Goal: Task Accomplishment & Management: Manage account settings

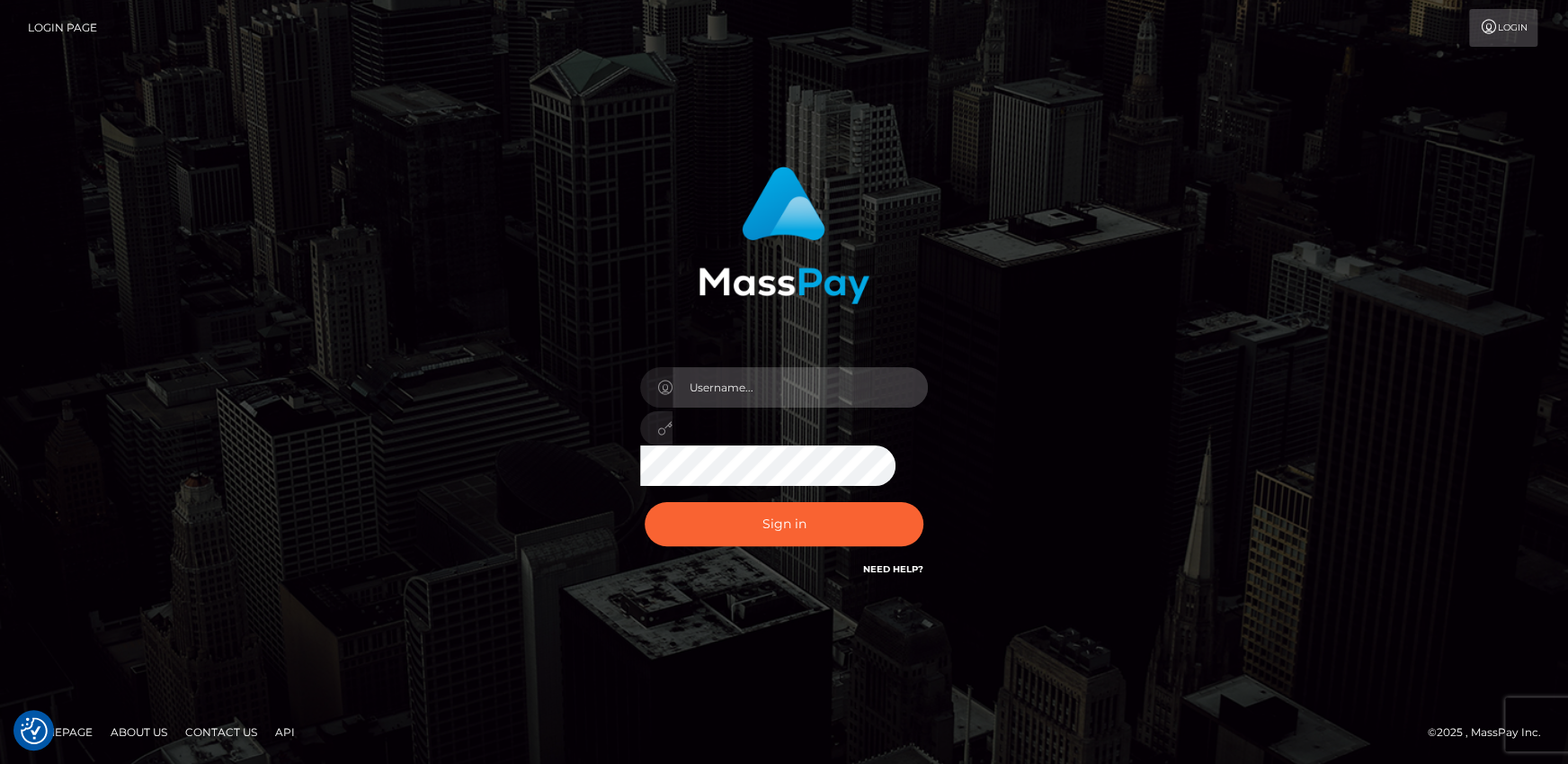
click at [803, 369] on input "text" at bounding box center [801, 387] width 256 height 40
type input "aruiu@metawin.inc"
drag, startPoint x: 810, startPoint y: 394, endPoint x: 503, endPoint y: 382, distance: 307.2
click at [505, 381] on div "aruiu@metawin.inc Sign in" at bounding box center [784, 382] width 1025 height 458
drag, startPoint x: 713, startPoint y: 394, endPoint x: 723, endPoint y: 404, distance: 14.1
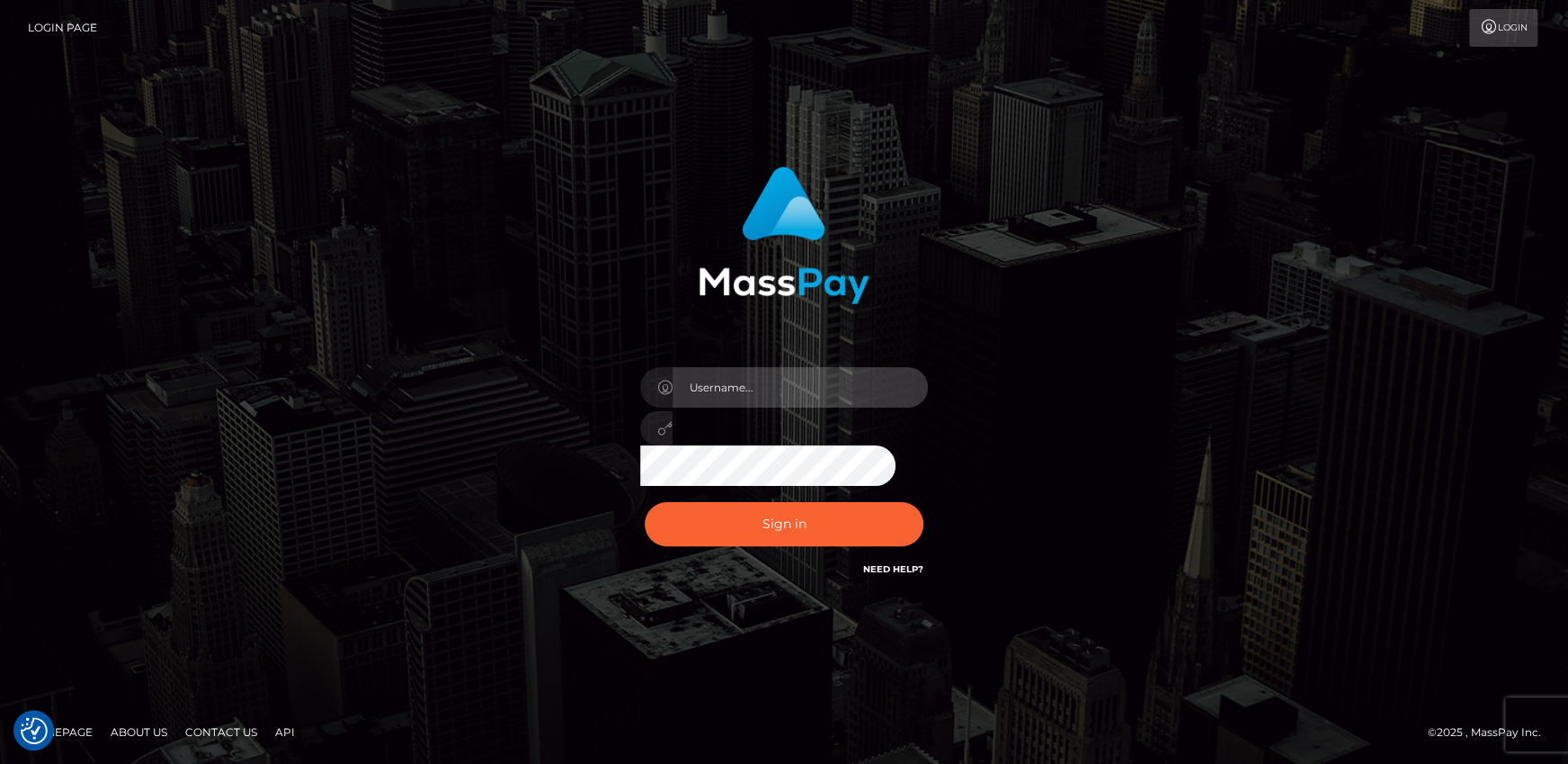
click at [713, 394] on input "text" at bounding box center [801, 387] width 256 height 40
type input "andy.wowcan"
click at [645, 502] on button "Sign in" at bounding box center [784, 524] width 279 height 44
click at [738, 382] on input "text" at bounding box center [801, 387] width 256 height 40
type input "andy.wowcan"
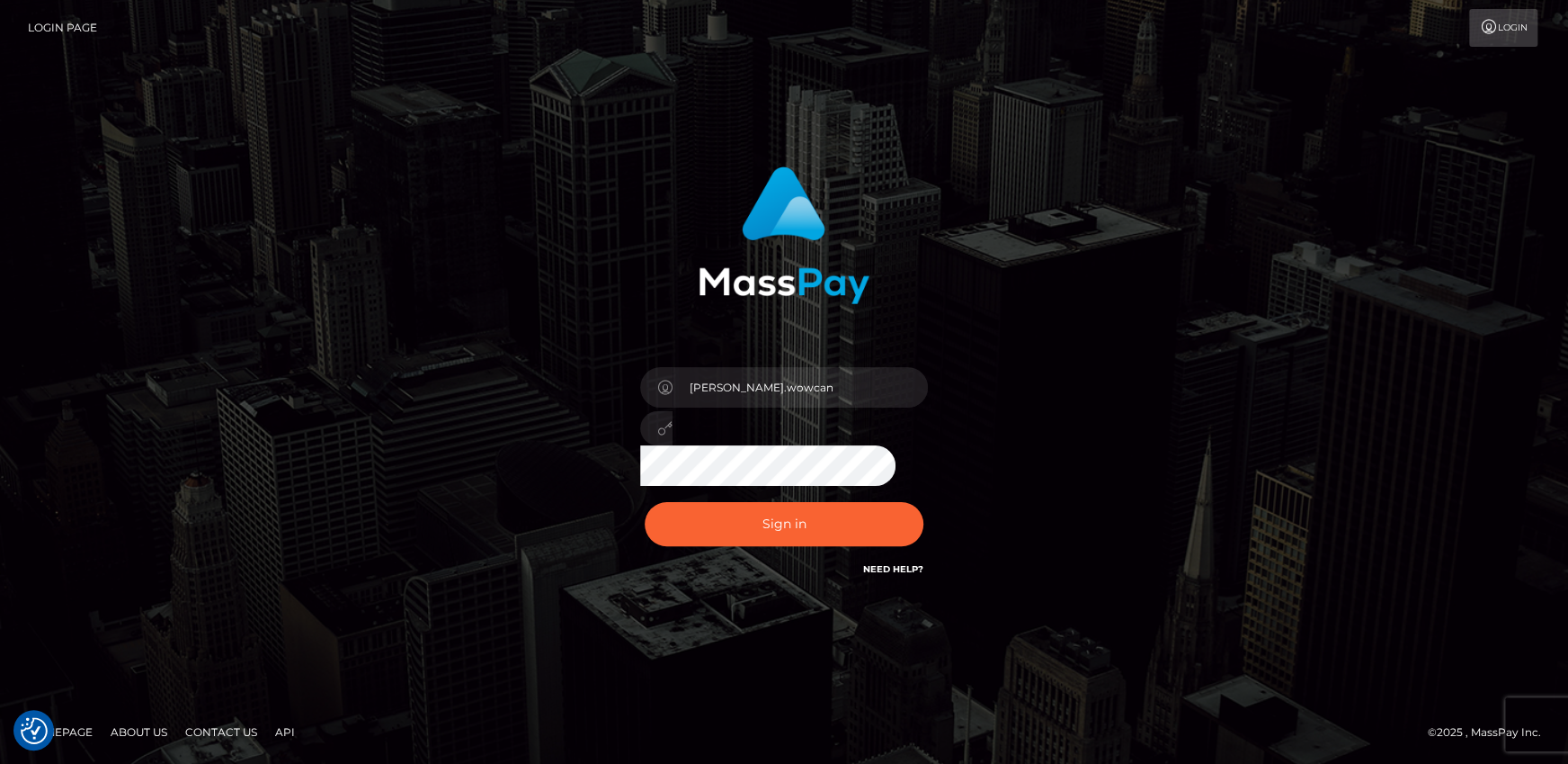
click at [645, 502] on button "Sign in" at bounding box center [784, 524] width 279 height 44
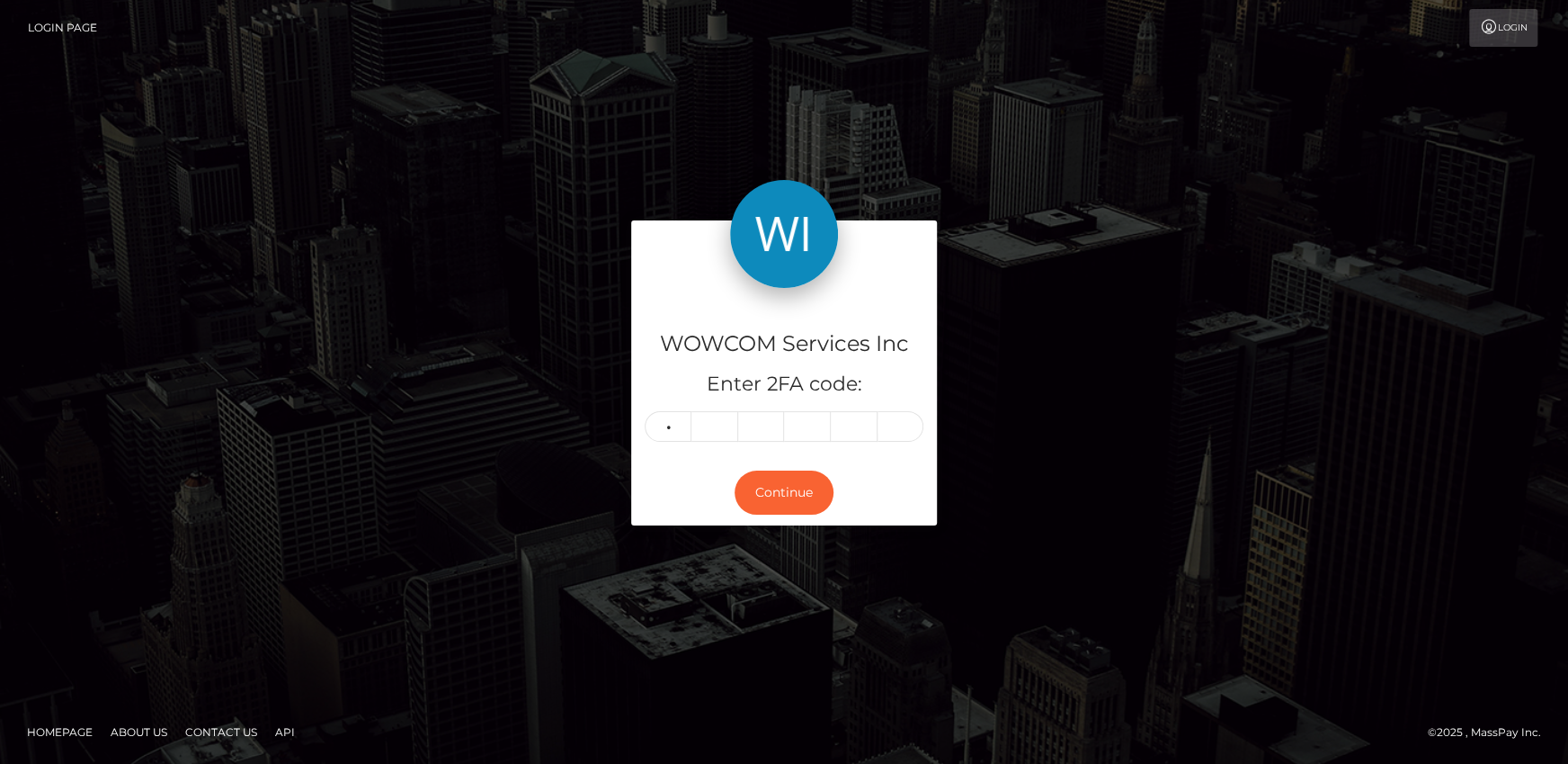
type input "6"
type input "5"
type input "7"
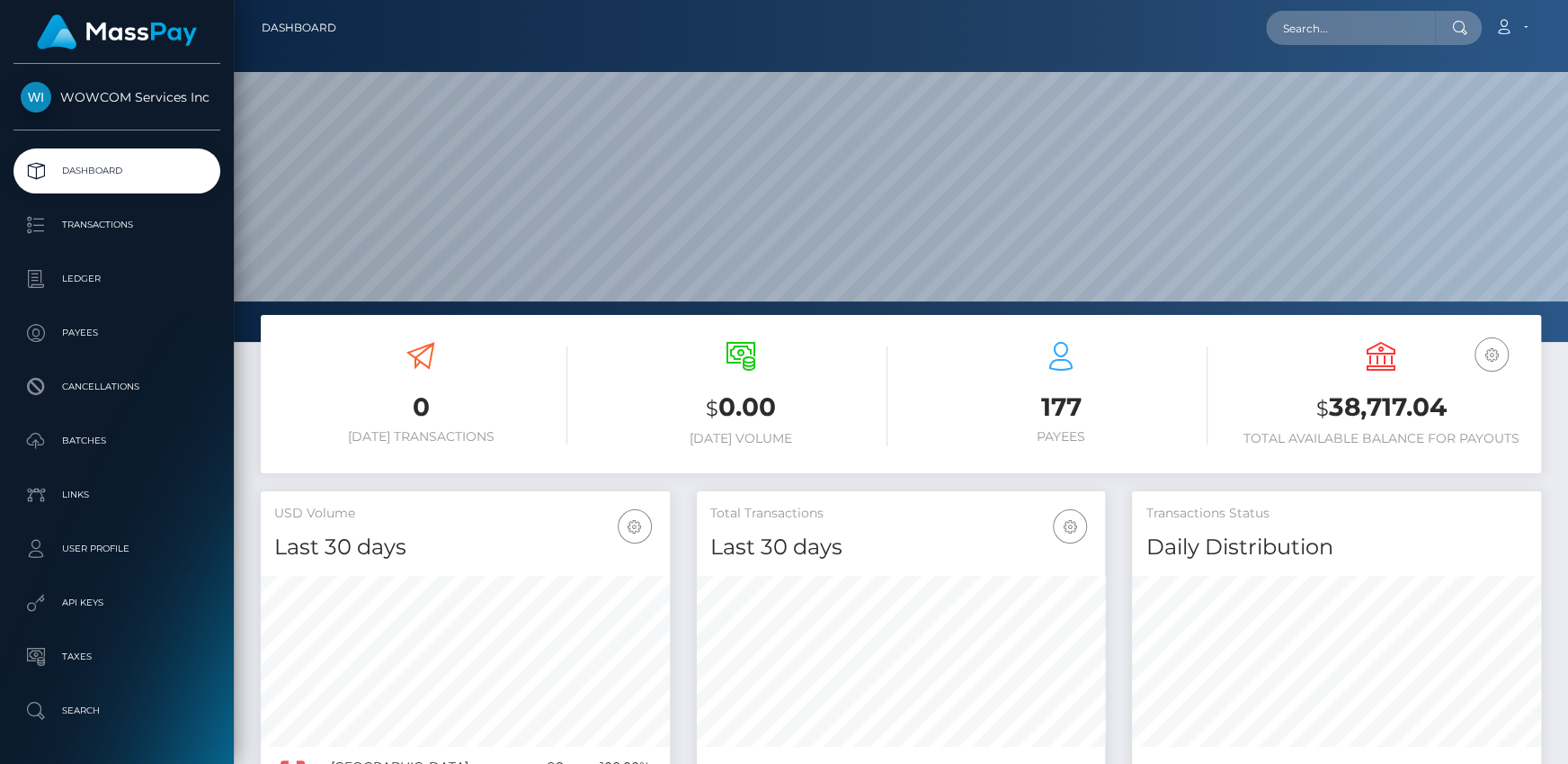
scroll to position [318, 408]
drag, startPoint x: 1331, startPoint y: 408, endPoint x: 1452, endPoint y: 397, distance: 121.5
click at [1452, 397] on h3 "$ 38,717.04" at bounding box center [1382, 408] width 293 height 37
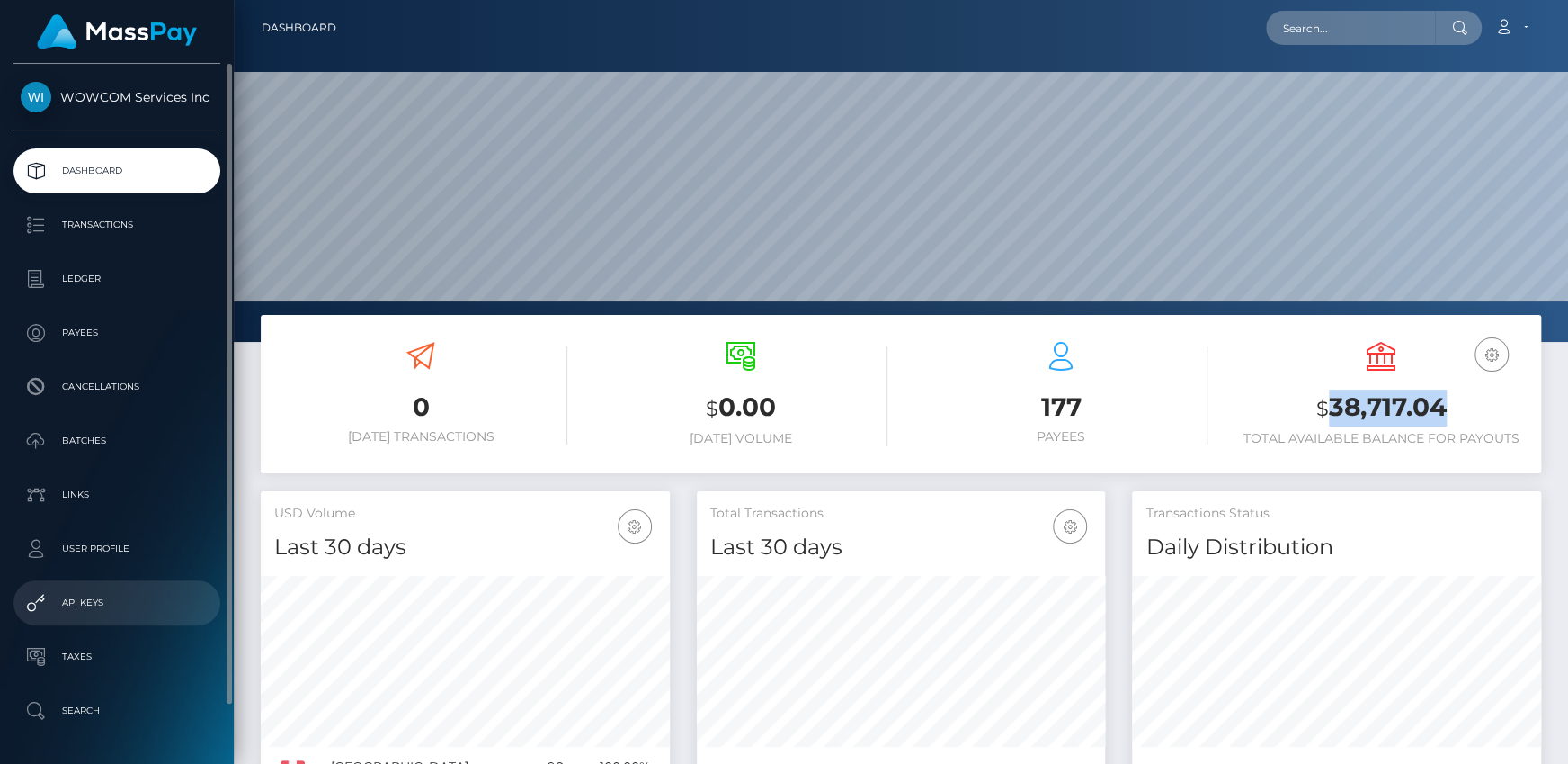
copy h3 "38,717.04"
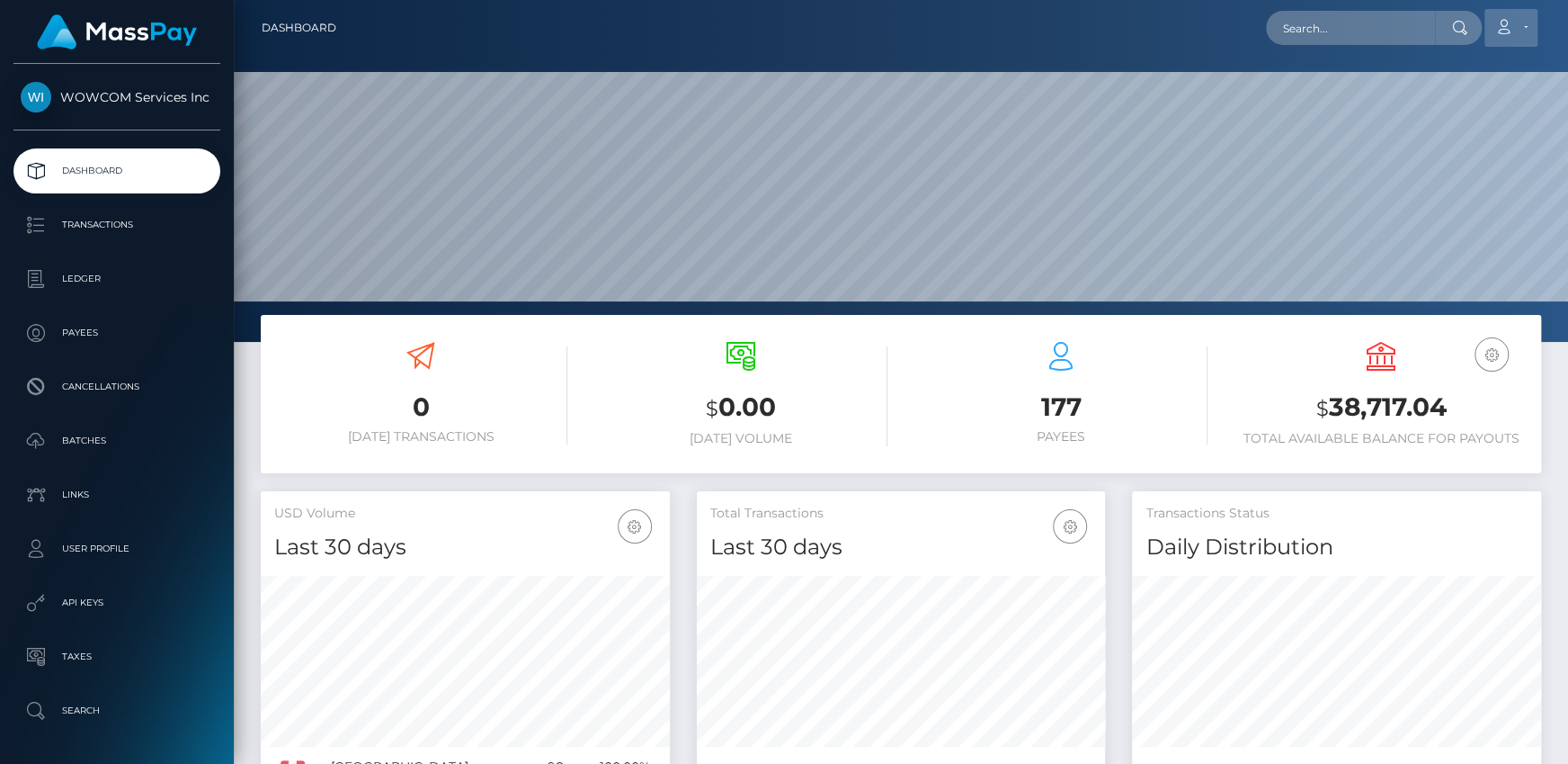
click at [1528, 18] on link "Account" at bounding box center [1511, 28] width 53 height 38
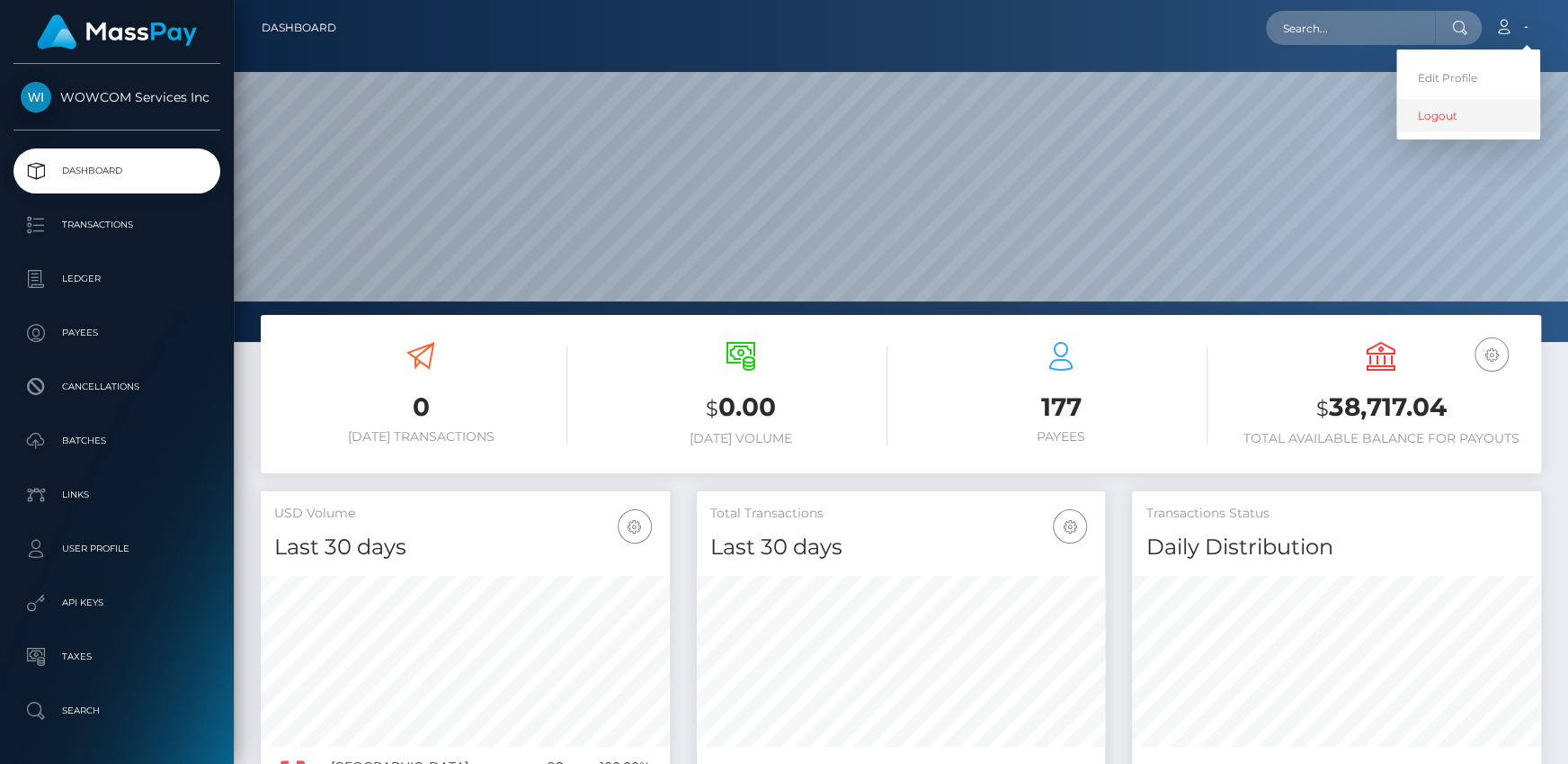
click at [1440, 119] on link "Logout" at bounding box center [1468, 116] width 144 height 33
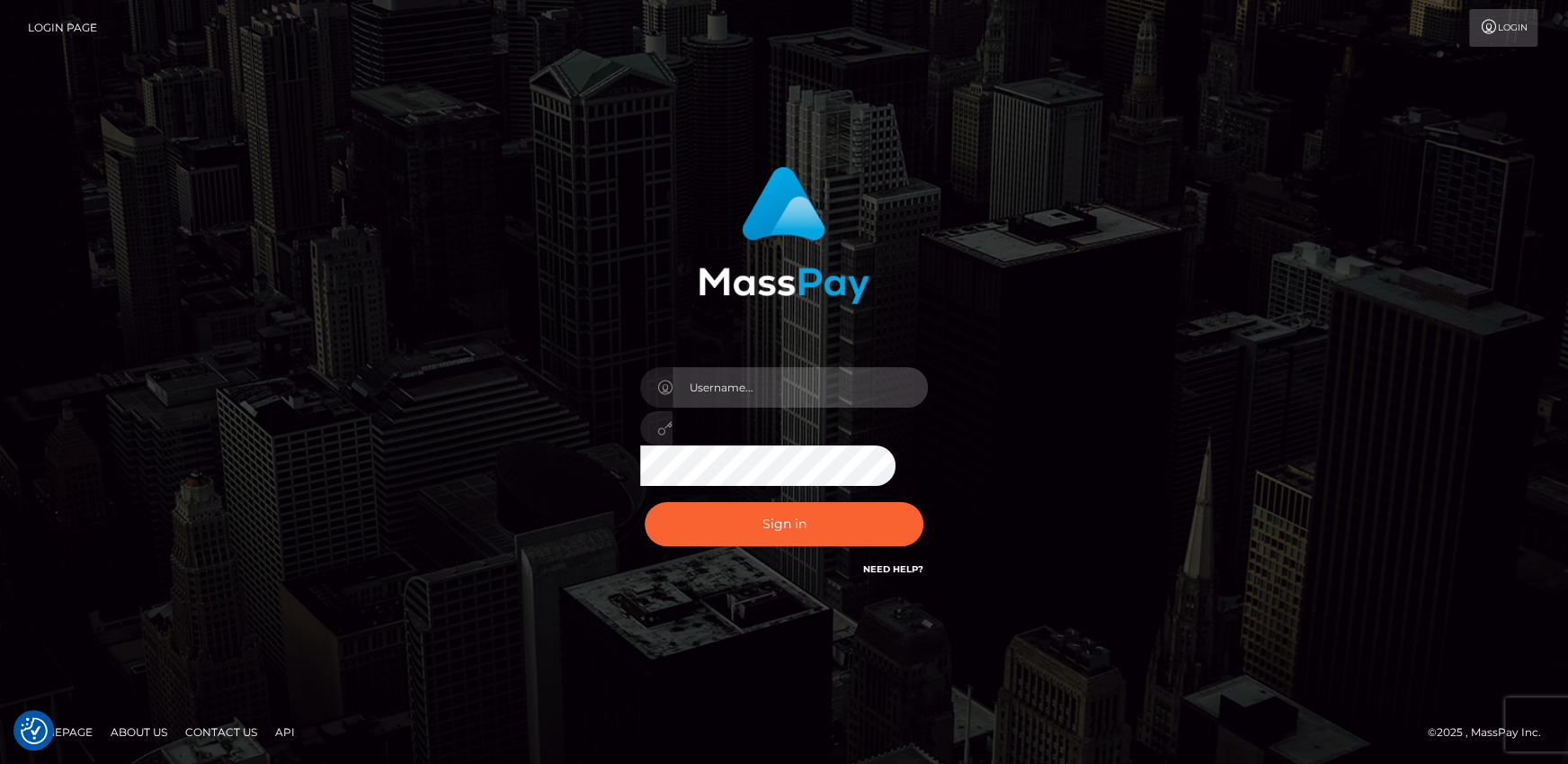
click at [871, 381] on input "text" at bounding box center [801, 387] width 256 height 40
type input "[PERSON_NAME].rollacan"
click at [645, 502] on button "Sign in" at bounding box center [784, 524] width 279 height 44
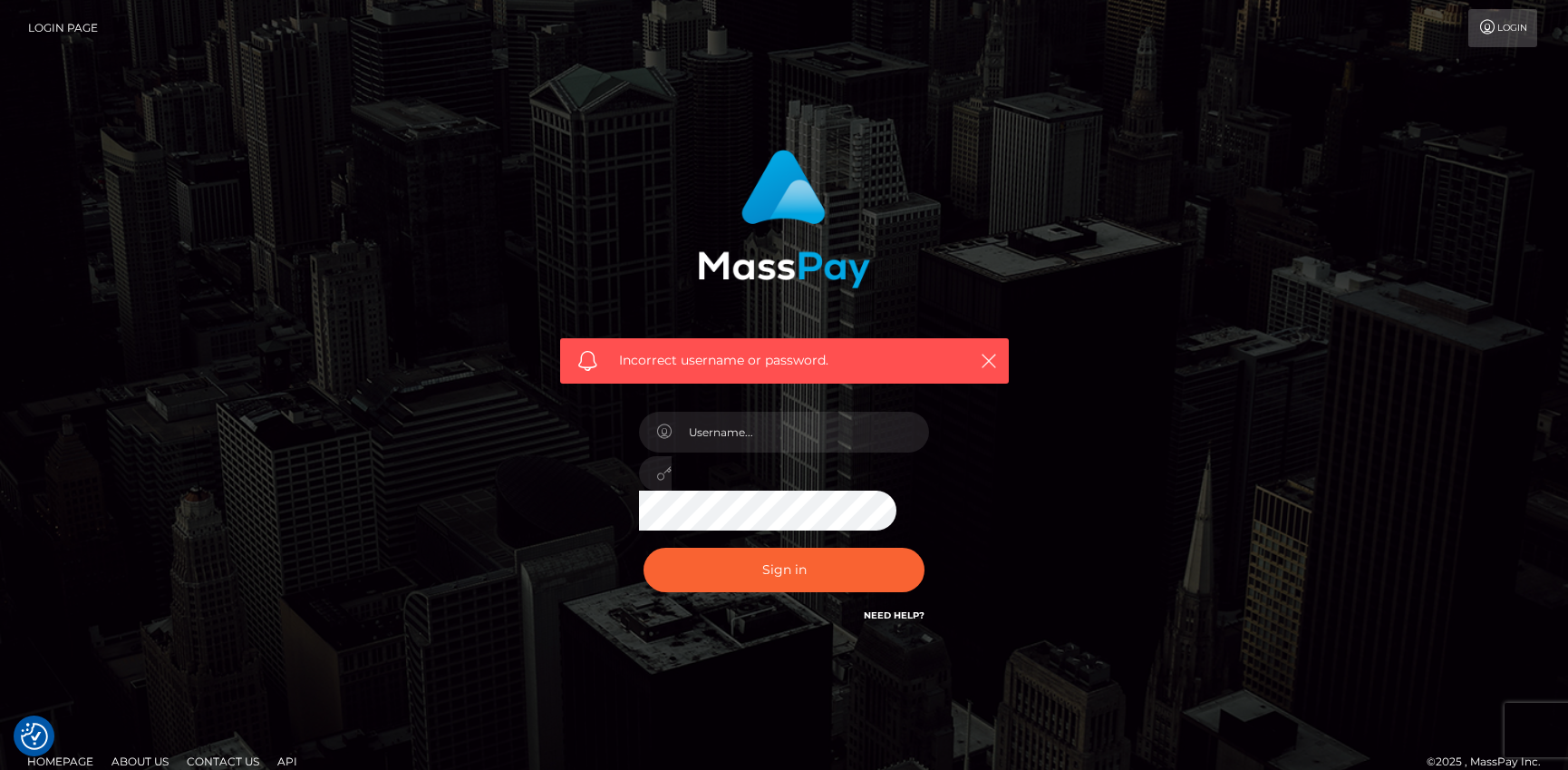
click at [988, 384] on div "Incorrect username or password." at bounding box center [784, 387] width 476 height 503
click at [984, 366] on icon "button" at bounding box center [989, 361] width 18 height 18
click at [762, 431] on input "text" at bounding box center [800, 432] width 258 height 41
type input "Andrei.rollacan"
click at [982, 375] on div "Incorrect username or password." at bounding box center [784, 361] width 448 height 45
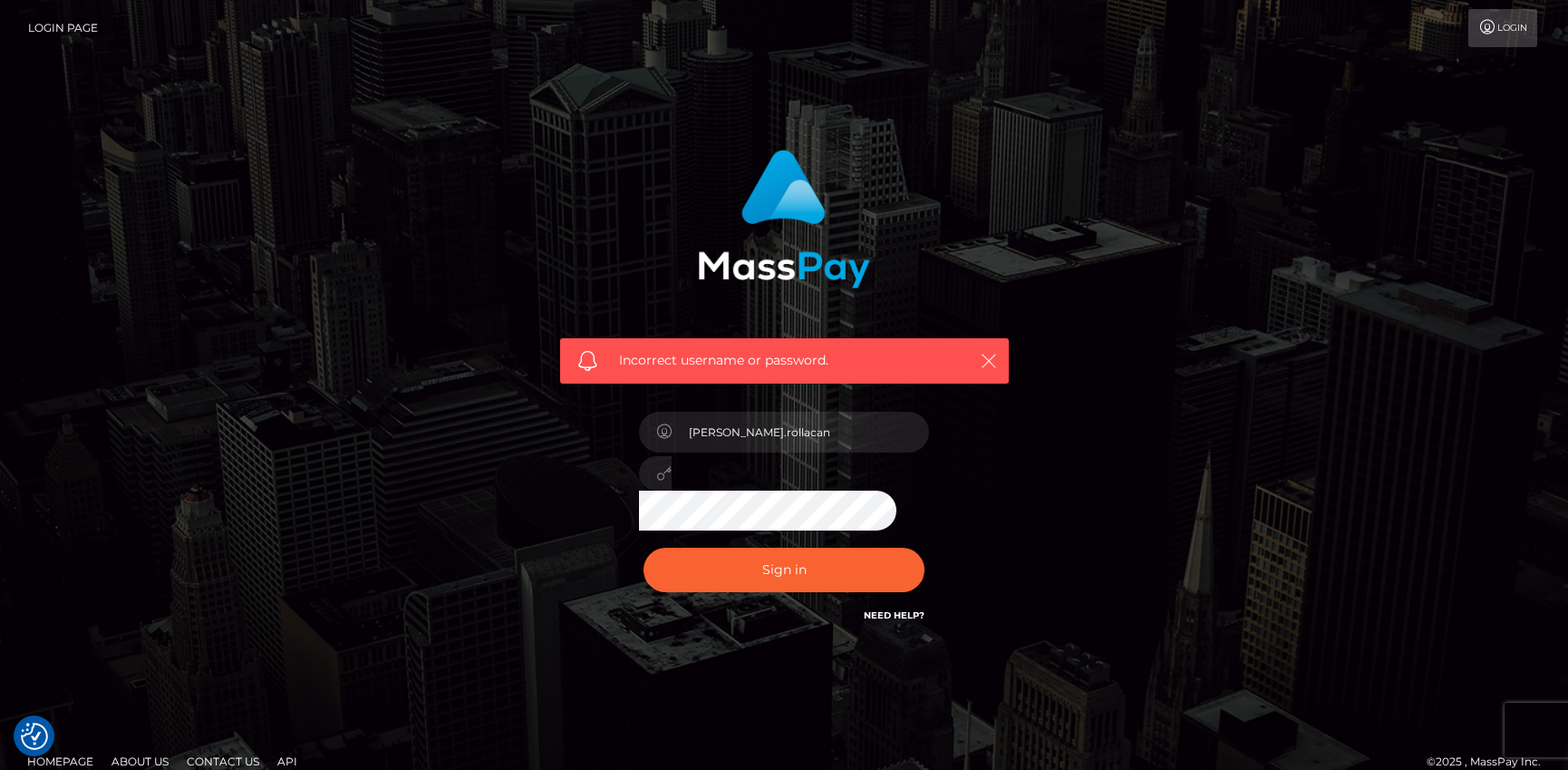
click at [989, 363] on icon "button" at bounding box center [989, 361] width 18 height 18
click at [988, 372] on div "Incorrect username or password." at bounding box center [784, 361] width 448 height 45
click at [972, 363] on div "Incorrect username or password." at bounding box center [784, 361] width 448 height 45
click at [643, 547] on button "Sign in" at bounding box center [784, 569] width 281 height 44
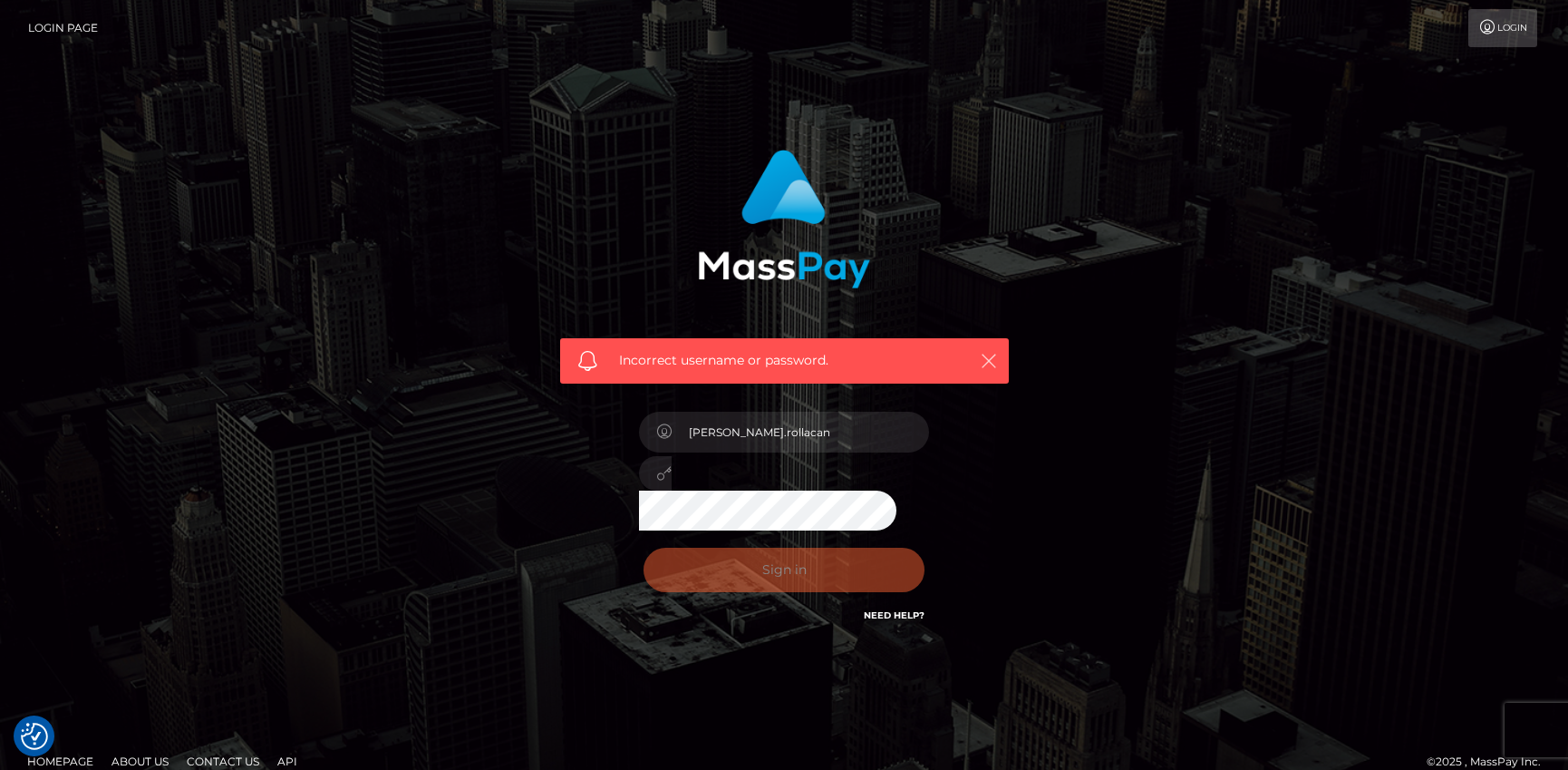
click at [991, 359] on icon "button" at bounding box center [989, 361] width 18 height 18
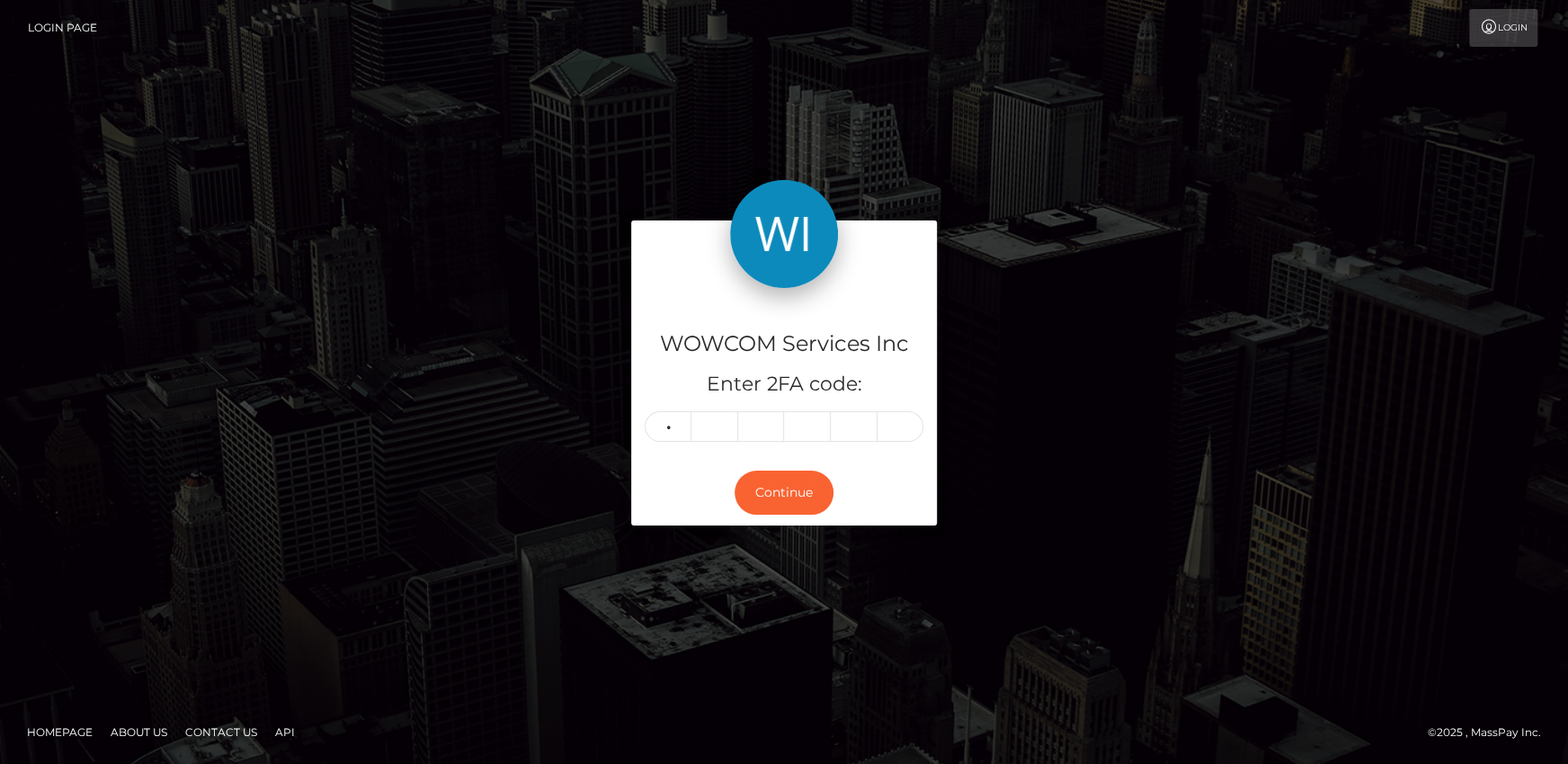
type input "3"
type input "0"
type input "9"
type input "2"
type input "3"
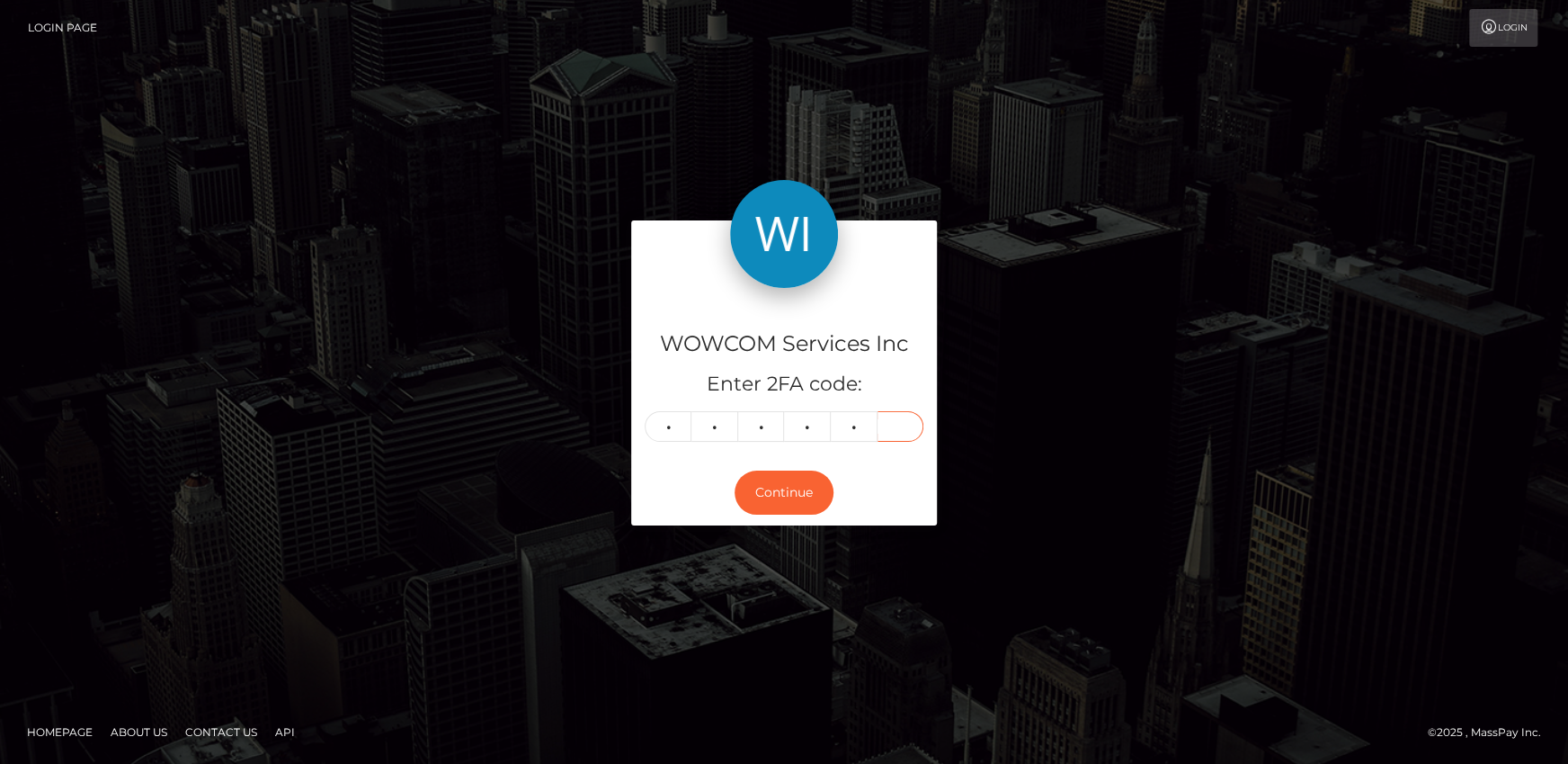
type input "7"
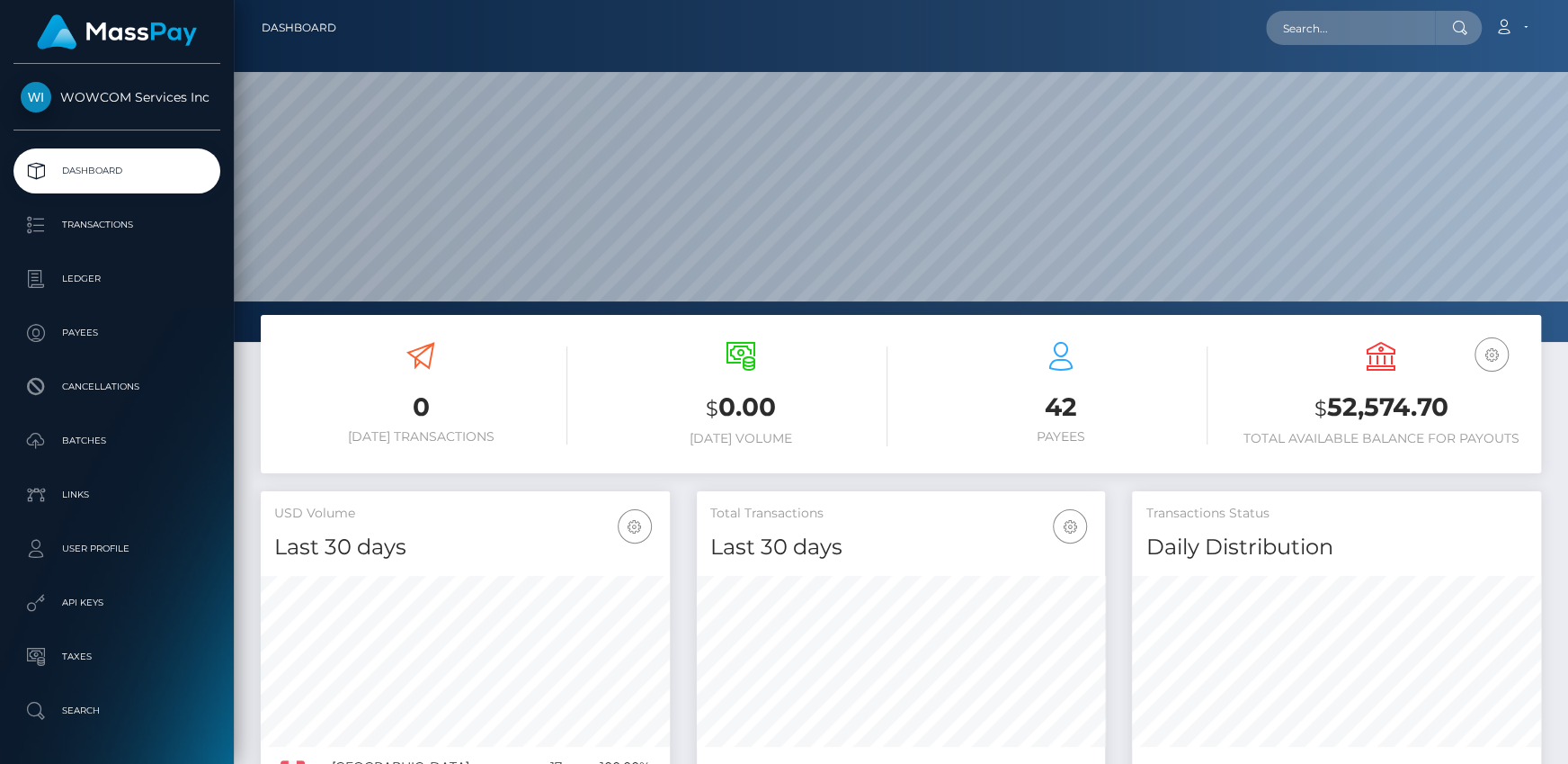
scroll to position [318, 408]
drag, startPoint x: 1327, startPoint y: 404, endPoint x: 1441, endPoint y: 400, distance: 114.1
click at [1441, 400] on h3 "$ 52,574.70" at bounding box center [1382, 408] width 293 height 37
copy h3 "52,574.70"
